Goal: Information Seeking & Learning: Find specific fact

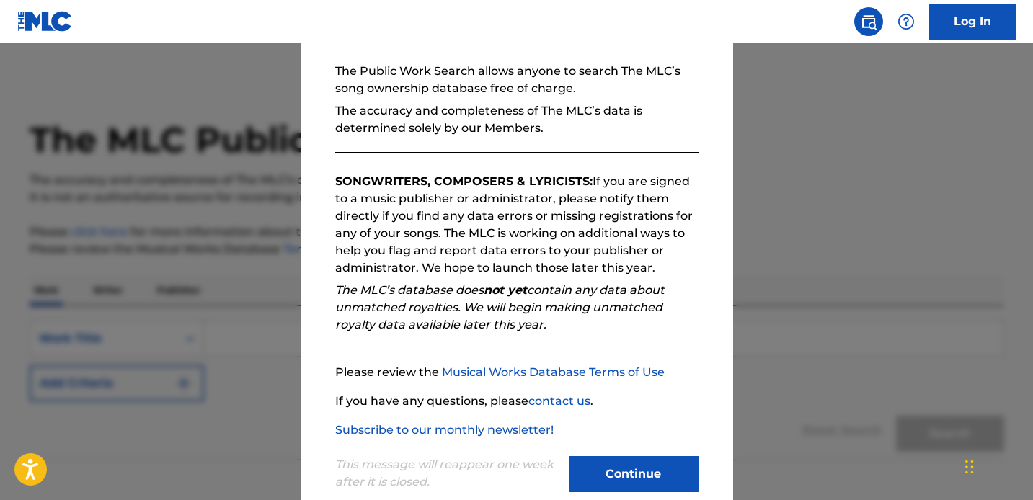
scroll to position [159, 0]
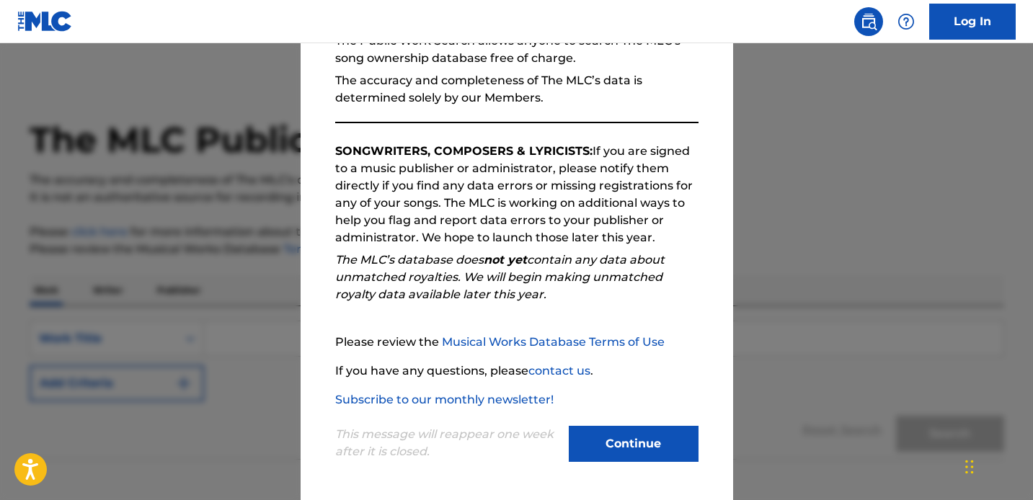
click at [617, 435] on button "Continue" at bounding box center [634, 444] width 130 height 36
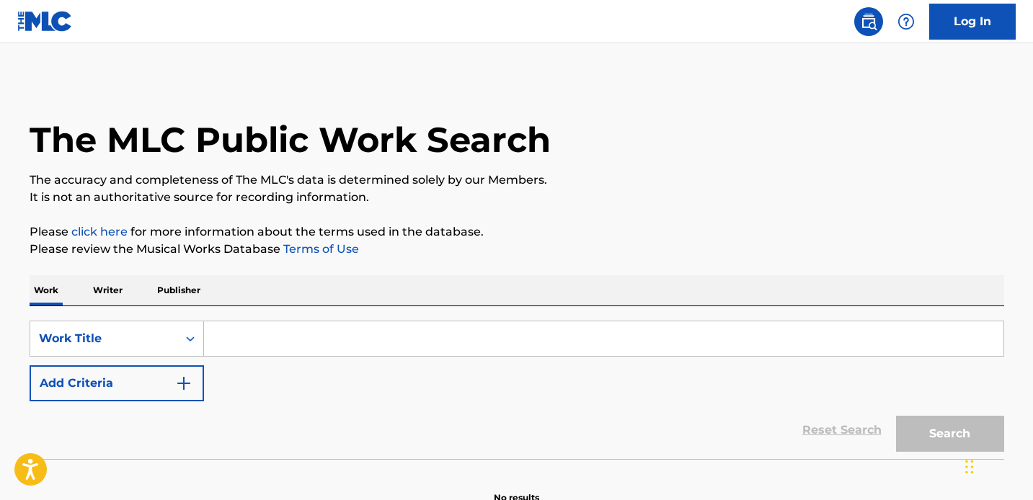
click at [282, 343] on input "Search Form" at bounding box center [603, 339] width 799 height 35
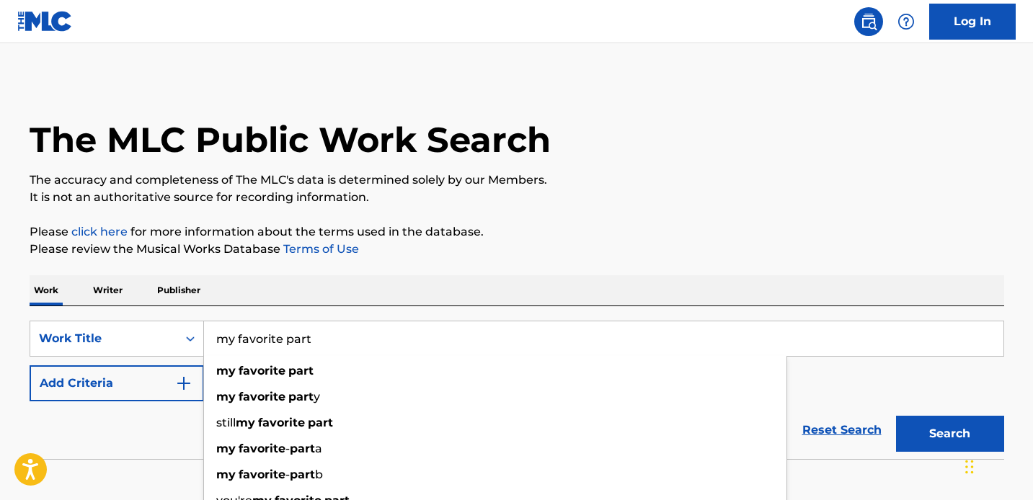
type input "my favorite part"
click at [122, 391] on button "Add Criteria" at bounding box center [117, 383] width 174 height 36
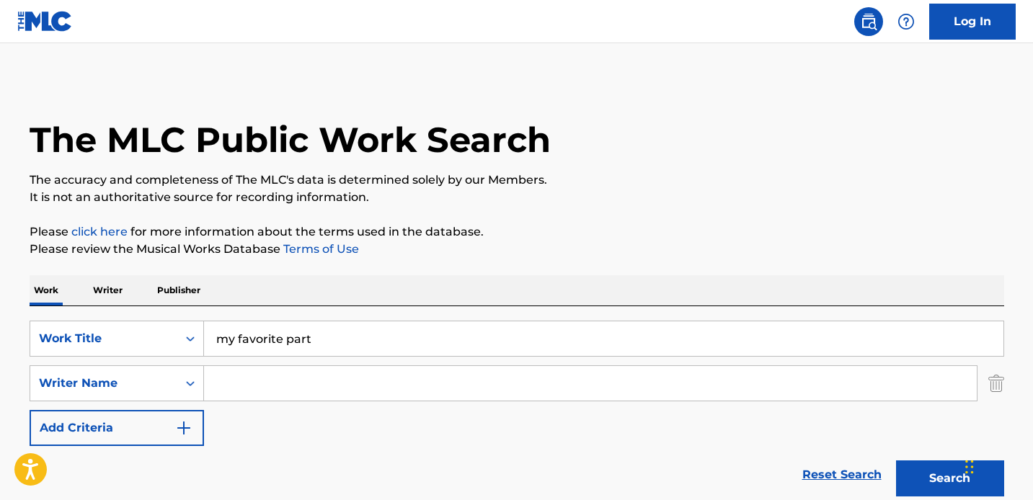
click at [252, 394] on input "Search Form" at bounding box center [590, 383] width 773 height 35
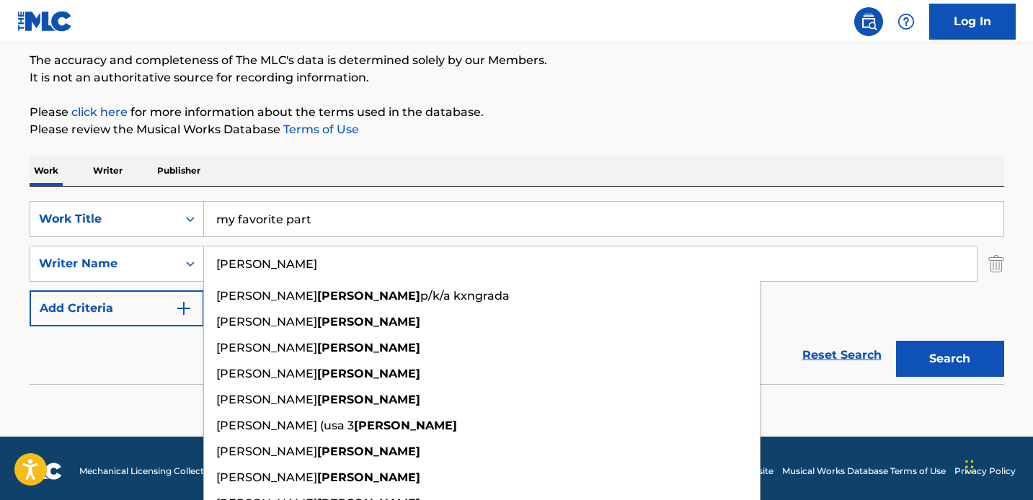
scroll to position [123, 0]
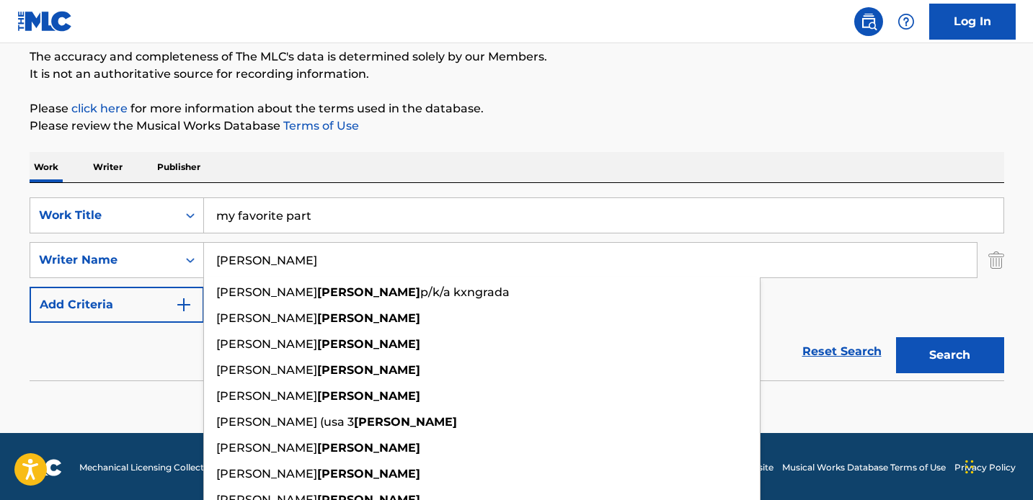
type input "[PERSON_NAME]"
click at [123, 378] on div "Reset Search Search" at bounding box center [517, 352] width 975 height 58
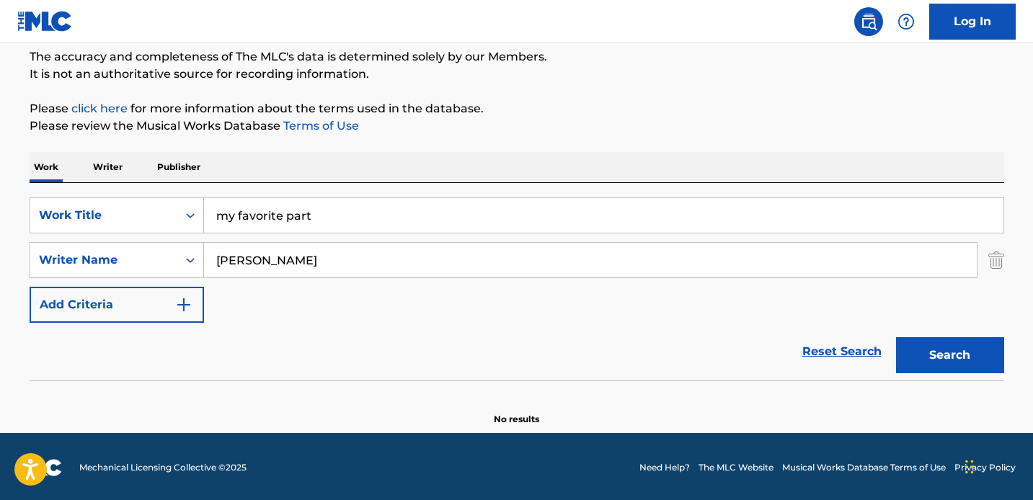
click at [947, 354] on button "Search" at bounding box center [950, 355] width 108 height 36
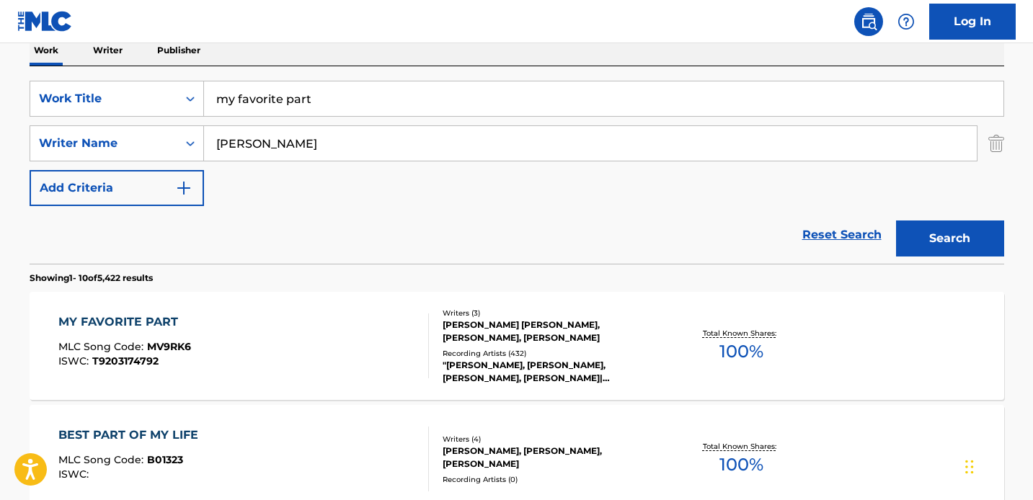
scroll to position [241, 0]
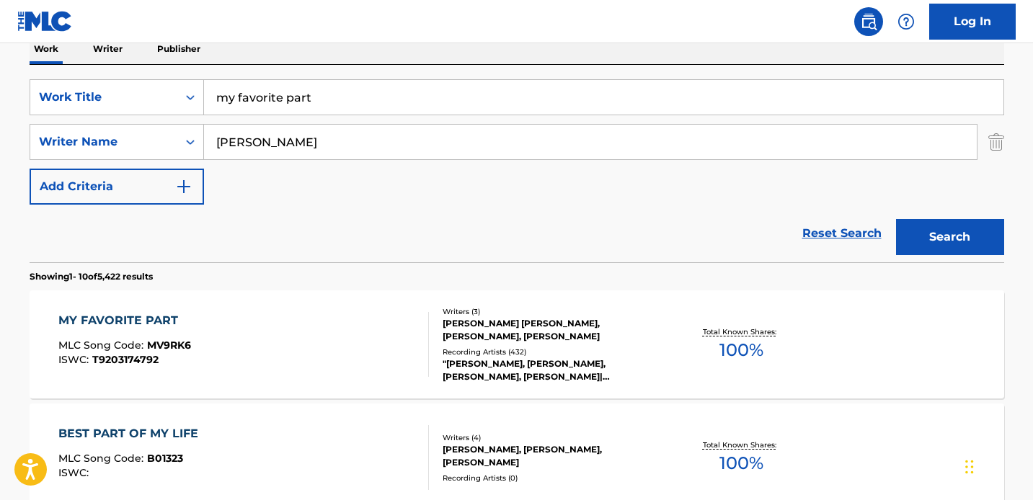
click at [356, 359] on div "MY FAVORITE PART MLC Song Code : MV9RK6 ISWC : T9203174792" at bounding box center [243, 344] width 371 height 65
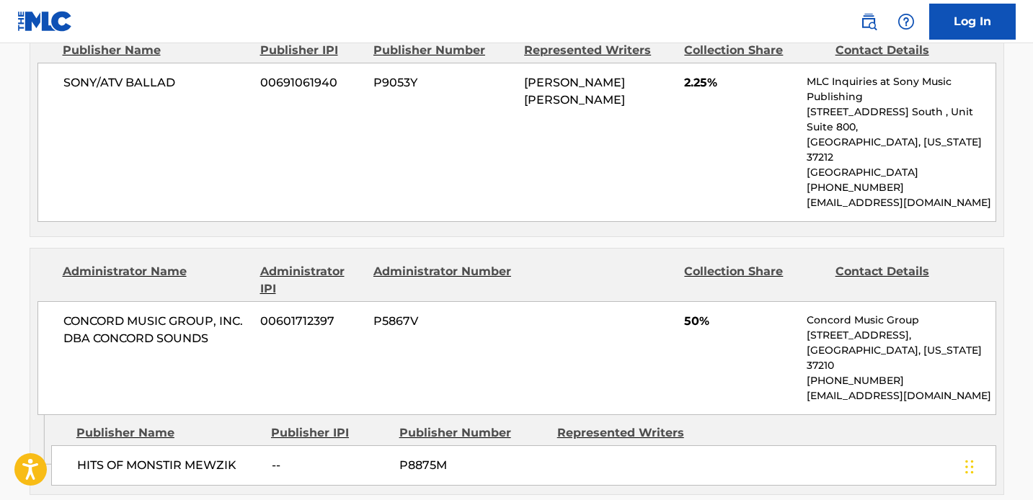
scroll to position [1247, 0]
